Goal: Use online tool/utility: Utilize a website feature to perform a specific function

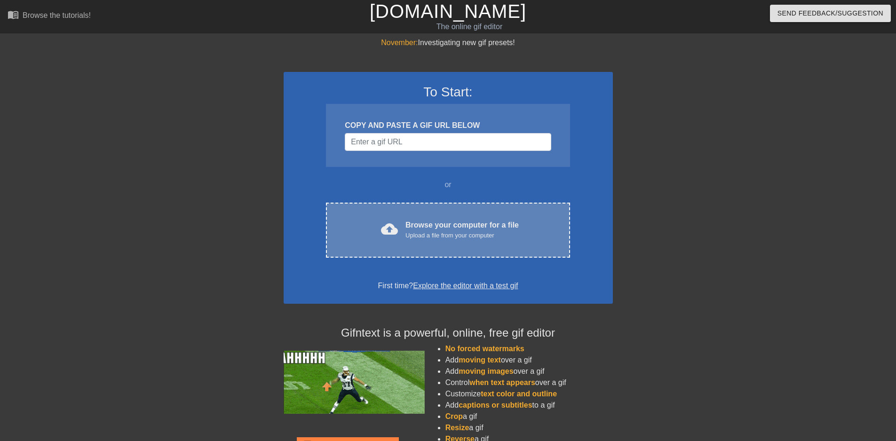
click at [423, 220] on div "Browse your computer for a file Upload a file from your computer" at bounding box center [462, 230] width 113 height 21
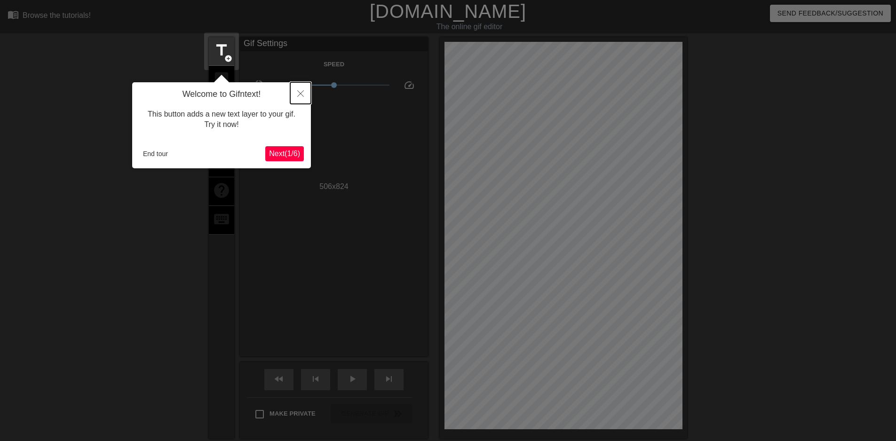
click at [295, 95] on button "Close" at bounding box center [300, 93] width 21 height 22
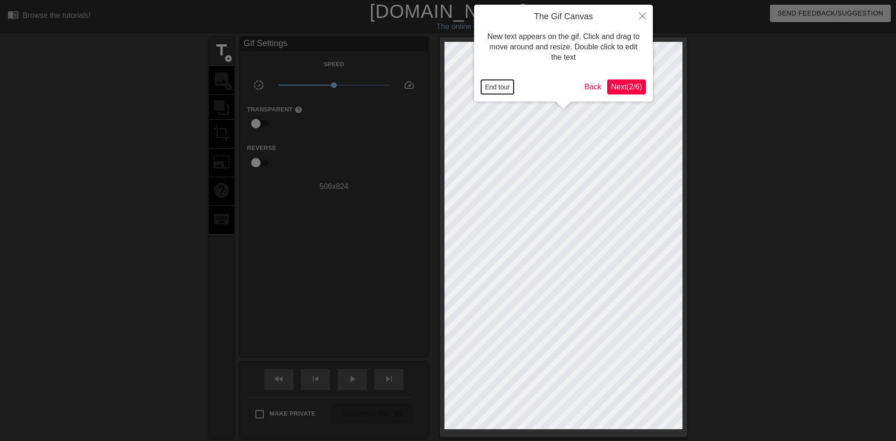
click at [499, 85] on button "End tour" at bounding box center [497, 87] width 32 height 14
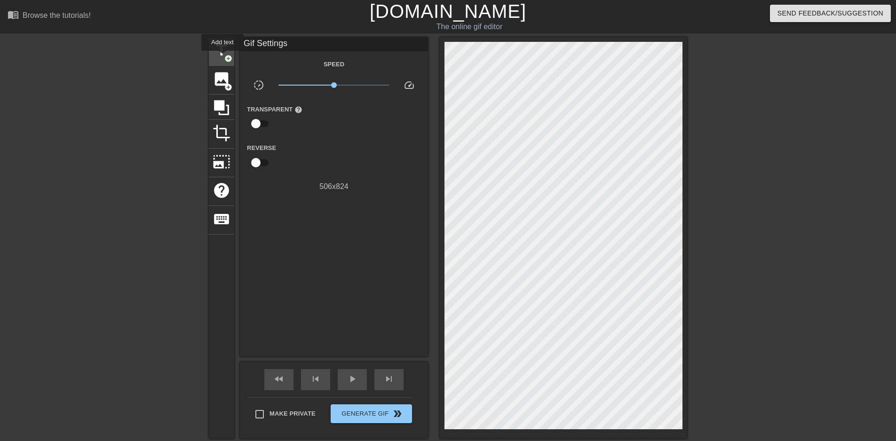
click at [223, 57] on span "title" at bounding box center [222, 50] width 18 height 18
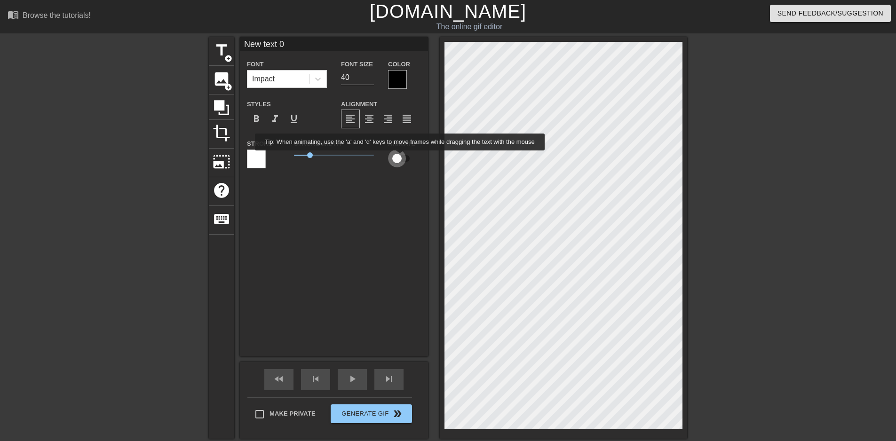
click at [400, 157] on input "checkbox" at bounding box center [397, 159] width 54 height 18
click at [403, 158] on input "checkbox" at bounding box center [406, 159] width 54 height 18
click at [403, 158] on input "checkbox" at bounding box center [397, 159] width 54 height 18
click at [399, 157] on input "checkbox" at bounding box center [406, 159] width 54 height 18
checkbox input "false"
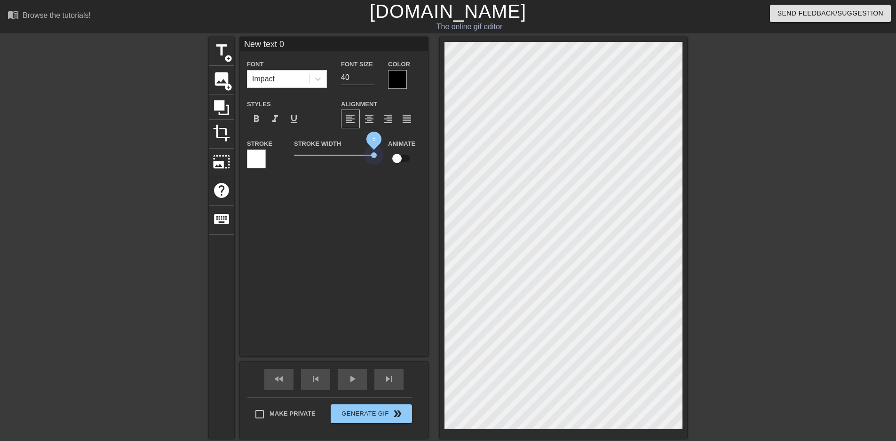
click at [506, 153] on div "title add_circle image add_circle crop photo_size_select_large help keyboard Ne…" at bounding box center [448, 238] width 479 height 402
